Goal: Information Seeking & Learning: Learn about a topic

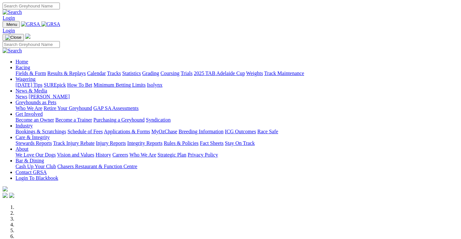
click at [30, 65] on link "Racing" at bounding box center [23, 67] width 15 height 5
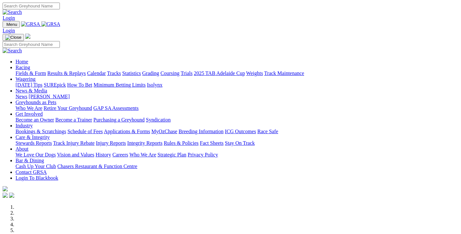
click at [24, 71] on link "Fields & Form" at bounding box center [31, 73] width 30 height 5
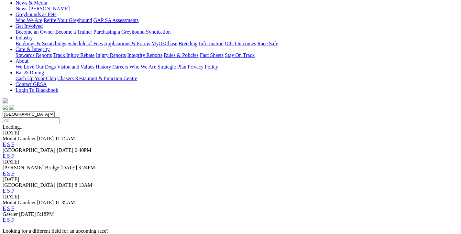
scroll to position [97, 0]
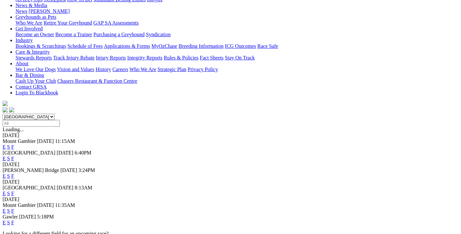
click at [14, 191] on link "F" at bounding box center [12, 193] width 3 height 5
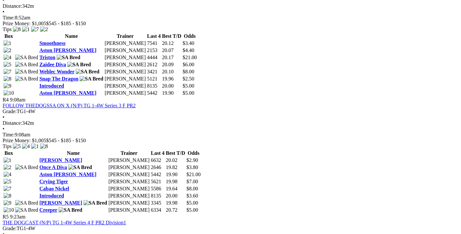
scroll to position [582, 0]
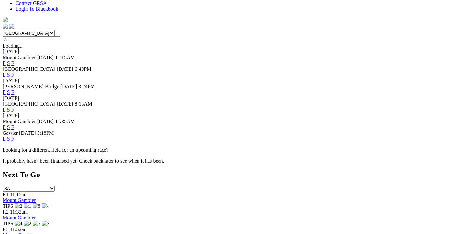
scroll to position [194, 0]
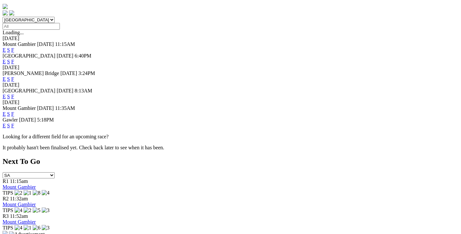
click at [14, 123] on link "F" at bounding box center [12, 125] width 3 height 5
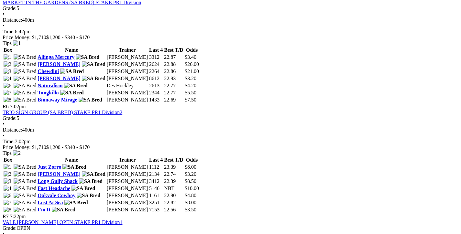
scroll to position [776, 0]
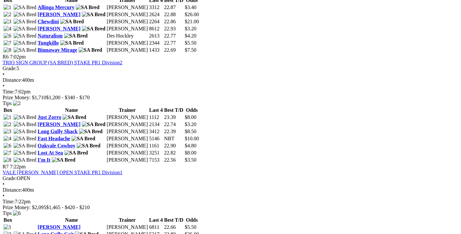
drag, startPoint x: 334, startPoint y: 84, endPoint x: 322, endPoint y: 84, distance: 11.6
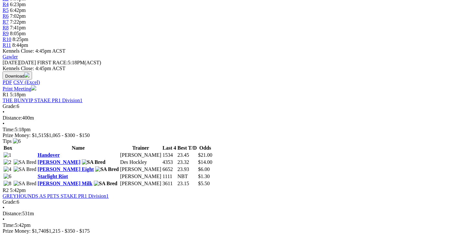
scroll to position [162, 0]
